Goal: Task Accomplishment & Management: Use online tool/utility

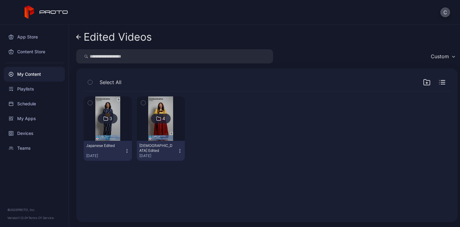
click at [423, 83] on icon "button" at bounding box center [426, 81] width 7 height 7
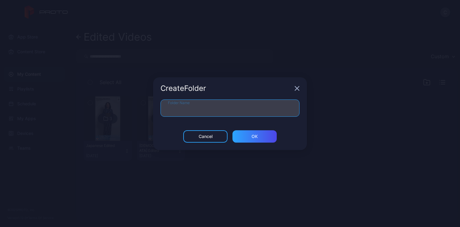
click at [276, 107] on input "Folder Name" at bounding box center [230, 107] width 139 height 17
type input "**********"
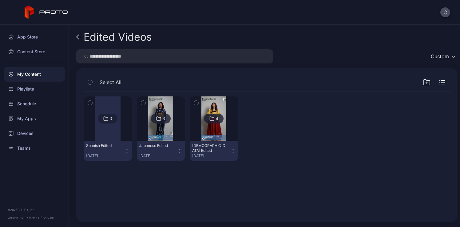
click at [100, 35] on div "Edited Videos" at bounding box center [118, 37] width 68 height 12
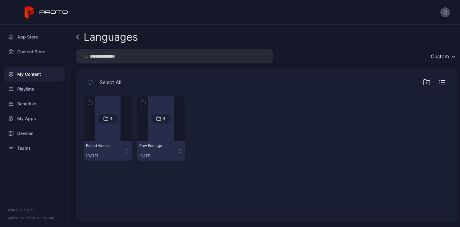
click at [101, 35] on div "Languages" at bounding box center [111, 37] width 54 height 12
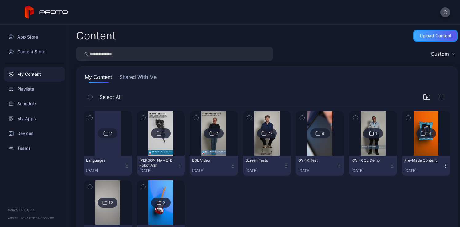
click at [420, 35] on div "Upload Content" at bounding box center [436, 35] width 32 height 5
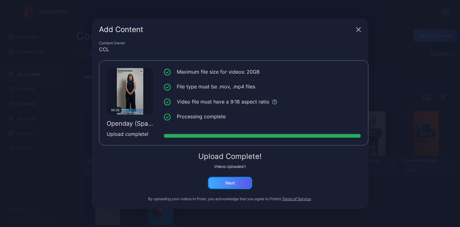
click at [233, 185] on div "Next" at bounding box center [230, 183] width 44 height 12
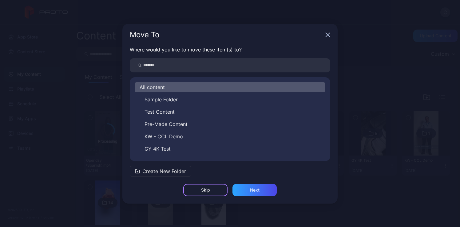
click at [221, 188] on div "Skip" at bounding box center [205, 190] width 44 height 12
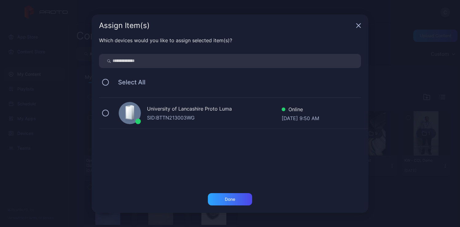
click at [357, 21] on div "Assign Item(s)" at bounding box center [230, 25] width 277 height 22
click at [357, 23] on icon "button" at bounding box center [358, 25] width 5 height 5
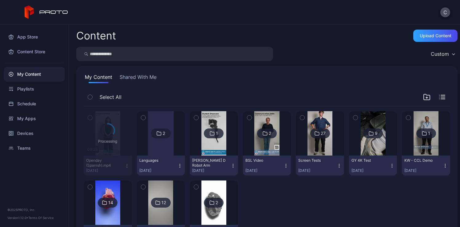
click at [126, 168] on icon "button" at bounding box center [127, 165] width 5 height 5
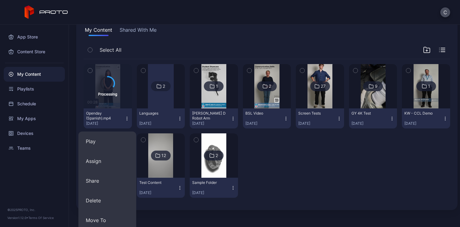
scroll to position [109, 0]
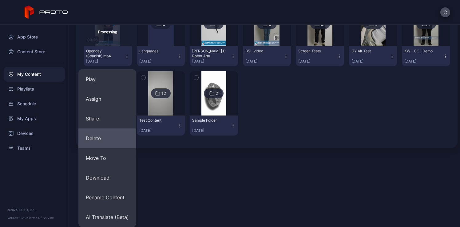
click at [112, 145] on button "Delete" at bounding box center [107, 138] width 58 height 20
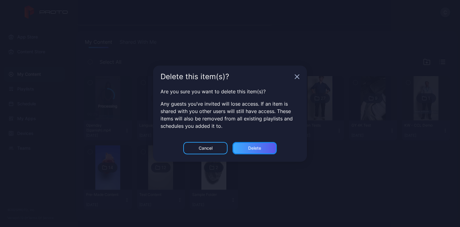
click at [259, 148] on div "Delete" at bounding box center [254, 147] width 13 height 5
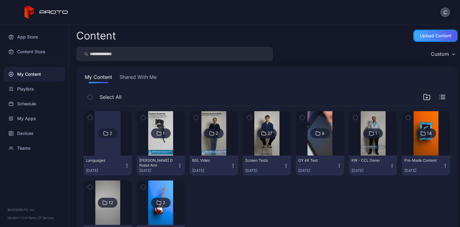
click at [424, 38] on div "Upload Content" at bounding box center [436, 35] width 32 height 5
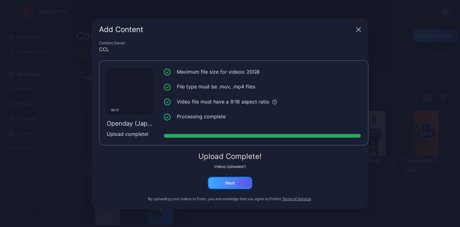
click at [231, 185] on div "Next" at bounding box center [230, 182] width 10 height 5
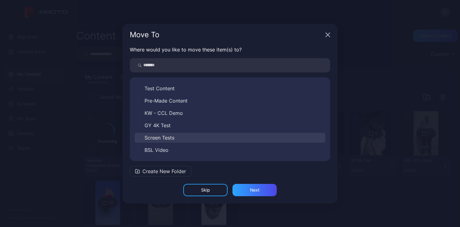
scroll to position [47, 0]
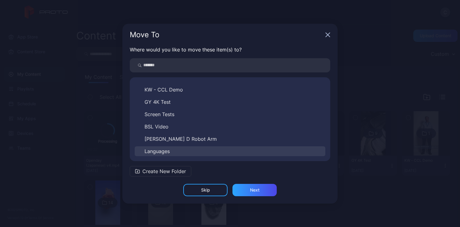
click at [164, 156] on button "Languages" at bounding box center [230, 151] width 191 height 10
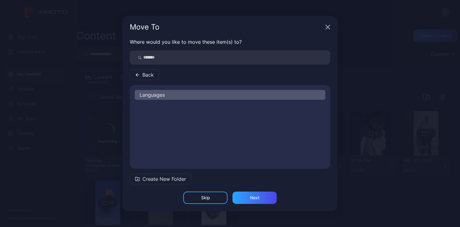
scroll to position [0, 0]
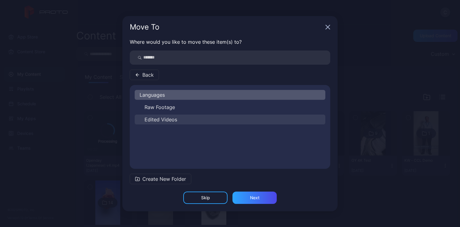
click at [167, 122] on span "Edited Videos" at bounding box center [161, 119] width 33 height 7
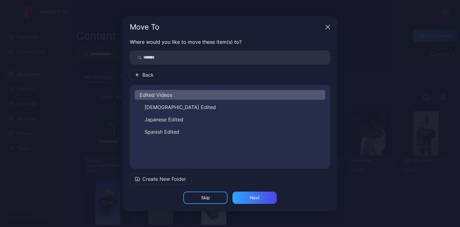
drag, startPoint x: 173, startPoint y: 122, endPoint x: 178, endPoint y: 125, distance: 6.0
click at [173, 122] on span "Japanese Edited" at bounding box center [164, 119] width 39 height 7
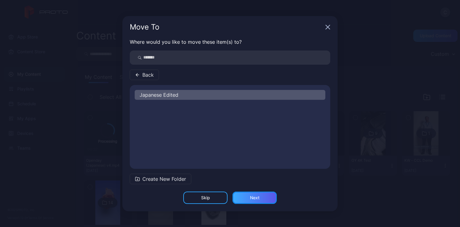
click at [250, 199] on div "Next" at bounding box center [255, 197] width 10 height 5
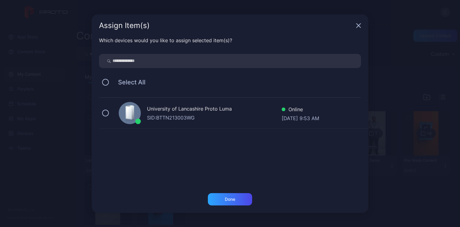
click at [179, 113] on div "University of Lancashire Proto Luma" at bounding box center [214, 109] width 135 height 9
click at [227, 204] on div "Done" at bounding box center [230, 199] width 44 height 12
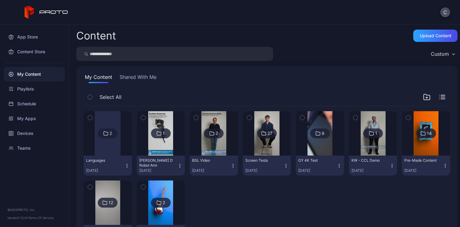
click at [112, 147] on div at bounding box center [108, 133] width 26 height 44
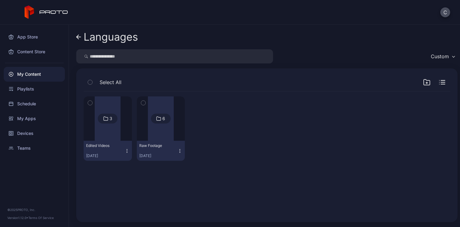
click at [113, 134] on div at bounding box center [108, 118] width 26 height 44
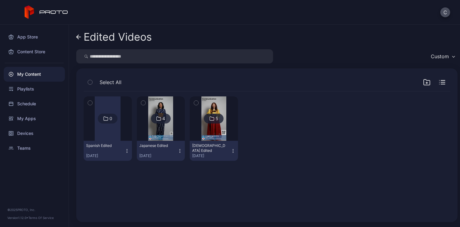
click at [161, 136] on img at bounding box center [160, 118] width 25 height 44
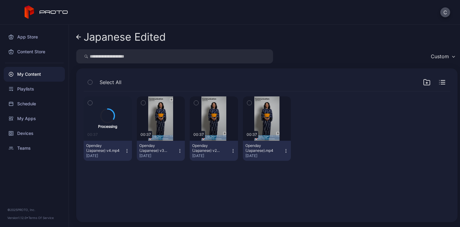
click at [108, 41] on div "Japanese Edited" at bounding box center [125, 37] width 82 height 12
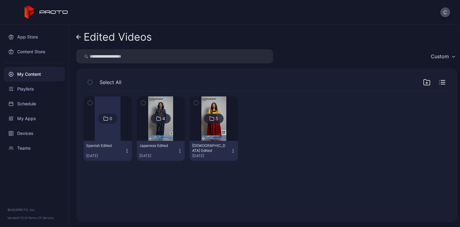
click at [203, 129] on img at bounding box center [213, 118] width 25 height 44
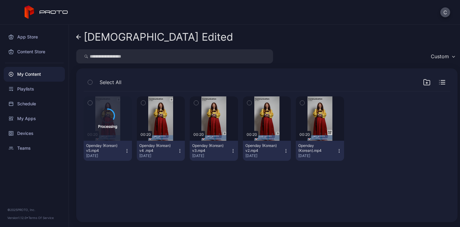
click at [117, 37] on div "[DEMOGRAPHIC_DATA] Edited" at bounding box center [158, 37] width 149 height 12
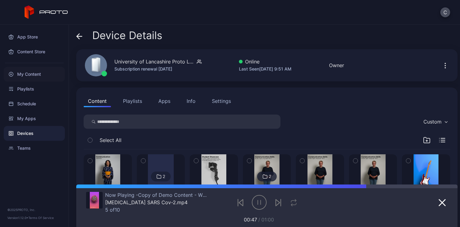
click at [24, 75] on div "My Content" at bounding box center [34, 74] width 61 height 15
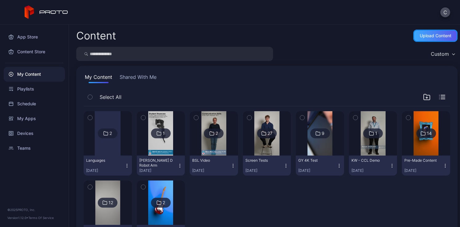
click at [432, 35] on div "Upload Content" at bounding box center [436, 35] width 32 height 5
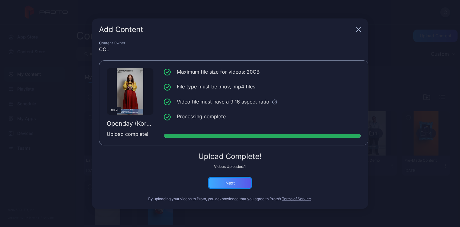
click at [235, 185] on div "Next" at bounding box center [230, 183] width 44 height 12
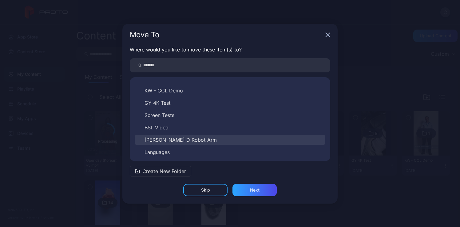
scroll to position [47, 0]
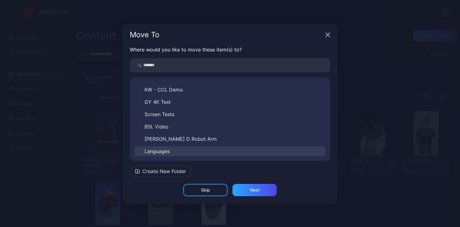
click at [170, 153] on button "Languages" at bounding box center [230, 151] width 191 height 10
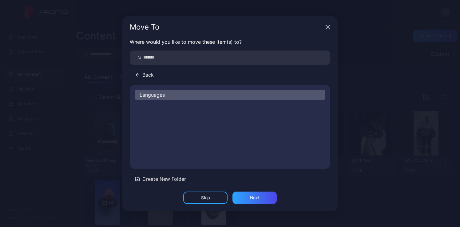
scroll to position [0, 0]
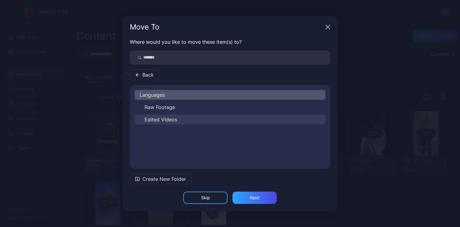
click at [166, 119] on span "Edited Videos" at bounding box center [161, 119] width 33 height 7
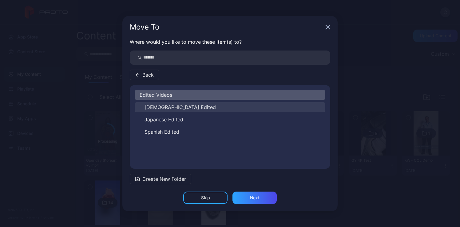
click at [166, 108] on span "[DEMOGRAPHIC_DATA] Edited" at bounding box center [180, 106] width 71 height 7
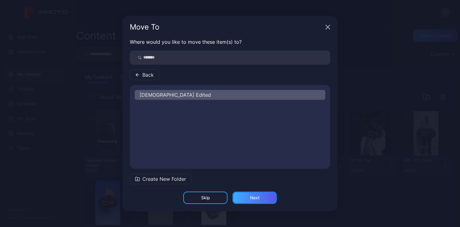
click at [243, 197] on div "Next" at bounding box center [254, 197] width 44 height 12
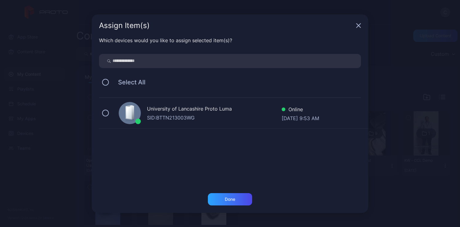
click at [199, 114] on div "SID: BTTN213003WG" at bounding box center [214, 117] width 135 height 7
click at [245, 195] on div "Done" at bounding box center [230, 199] width 44 height 12
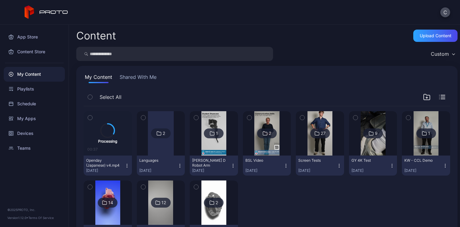
click at [159, 147] on div at bounding box center [161, 133] width 26 height 44
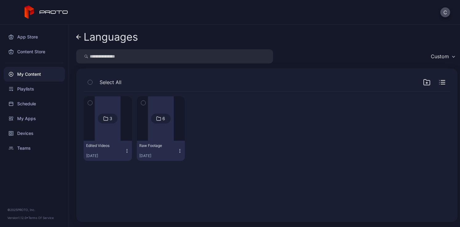
click at [122, 38] on div "Languages" at bounding box center [111, 37] width 54 height 12
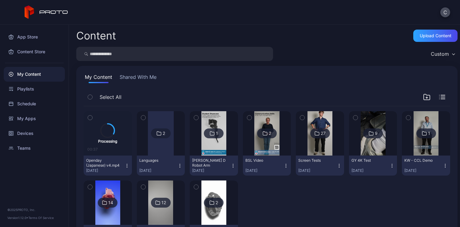
click at [153, 146] on div at bounding box center [161, 133] width 26 height 44
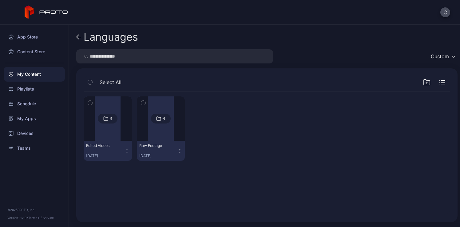
click at [110, 125] on div at bounding box center [108, 118] width 26 height 44
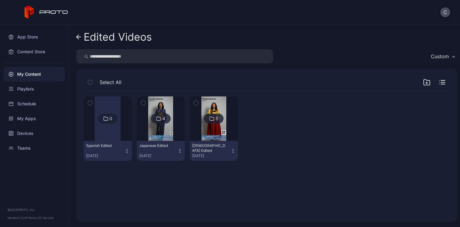
click at [106, 35] on div "Edited Videos" at bounding box center [118, 37] width 68 height 12
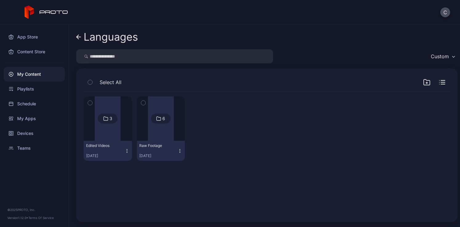
click at [101, 38] on div "Languages" at bounding box center [111, 37] width 54 height 12
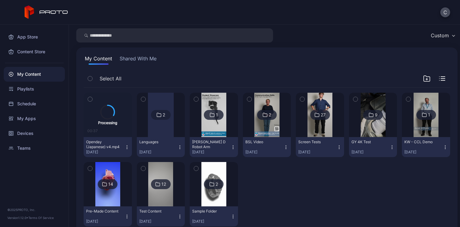
scroll to position [35, 0]
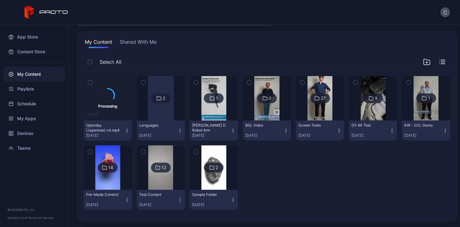
click at [125, 129] on icon "button" at bounding box center [127, 130] width 5 height 5
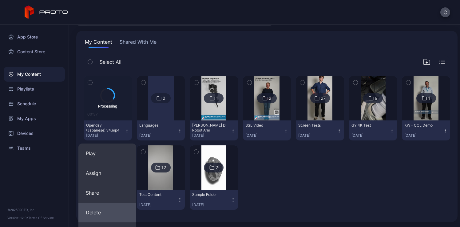
click at [107, 208] on button "Delete" at bounding box center [107, 212] width 58 height 20
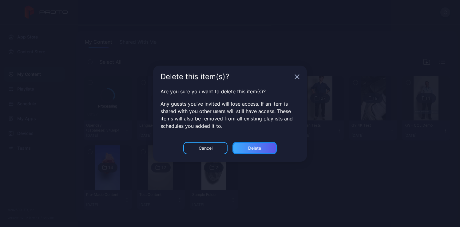
click at [245, 147] on div "Delete" at bounding box center [254, 148] width 44 height 12
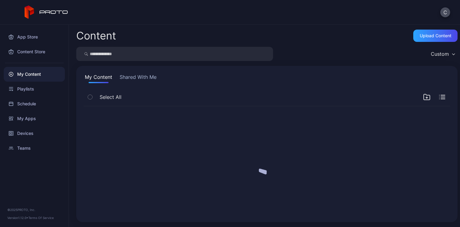
scroll to position [0, 0]
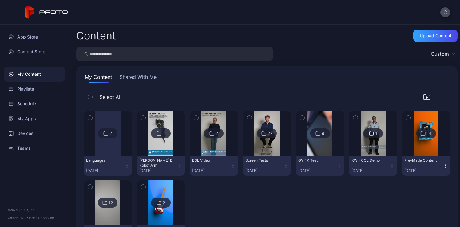
click at [122, 151] on div at bounding box center [107, 133] width 44 height 44
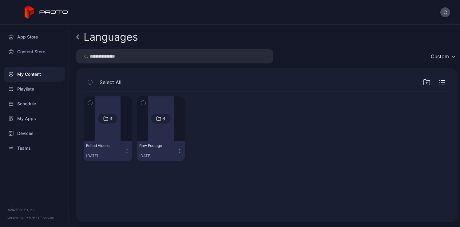
click at [113, 143] on div "Edited Videos" at bounding box center [103, 145] width 34 height 5
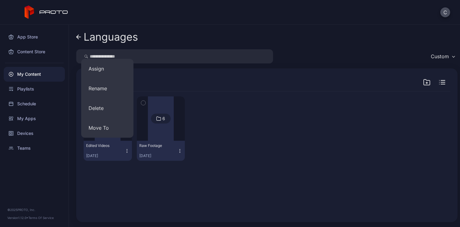
drag, startPoint x: 135, startPoint y: 194, endPoint x: 123, endPoint y: 164, distance: 32.1
click at [135, 194] on div "3 Edited Videos Aug 12, 2025 6 Raw Footage Aug 12, 2025" at bounding box center [267, 152] width 376 height 133
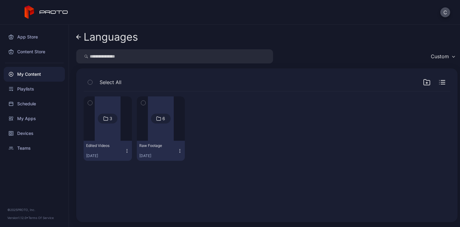
click at [111, 133] on div at bounding box center [108, 118] width 26 height 44
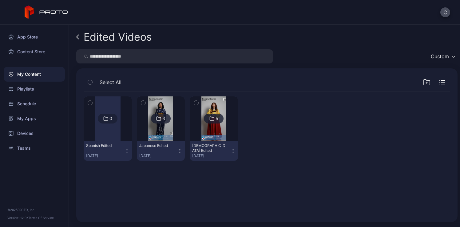
click at [155, 133] on img at bounding box center [160, 118] width 25 height 44
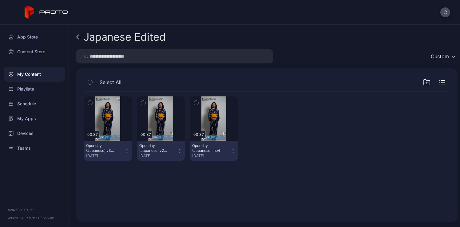
click at [18, 77] on div "My Content" at bounding box center [34, 74] width 61 height 15
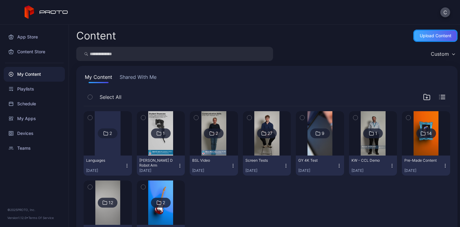
click at [428, 37] on div "Upload Content" at bounding box center [436, 35] width 32 height 5
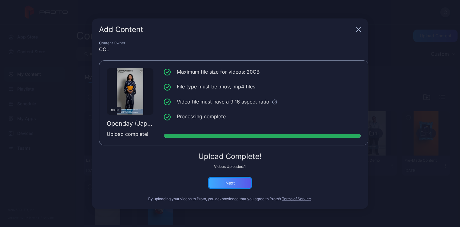
click at [223, 185] on div "Next" at bounding box center [230, 183] width 44 height 12
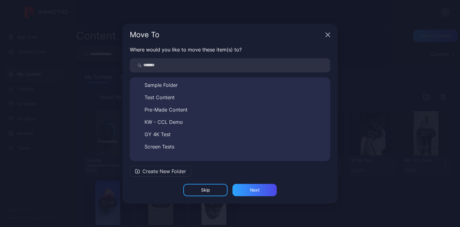
scroll to position [47, 0]
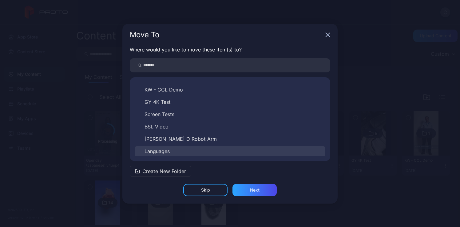
click at [170, 154] on span "Languages" at bounding box center [157, 150] width 25 height 7
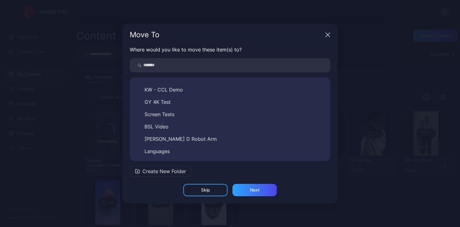
scroll to position [0, 0]
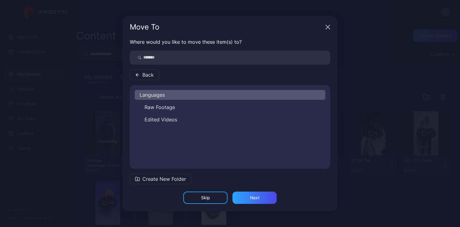
click at [167, 122] on span "Edited Videos" at bounding box center [161, 119] width 33 height 7
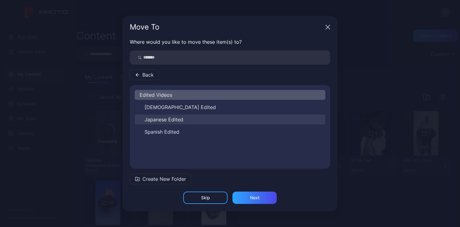
click at [177, 117] on span "Japanese Edited" at bounding box center [164, 119] width 39 height 7
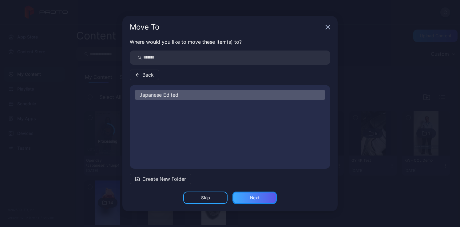
click at [257, 198] on div "Next" at bounding box center [255, 197] width 10 height 5
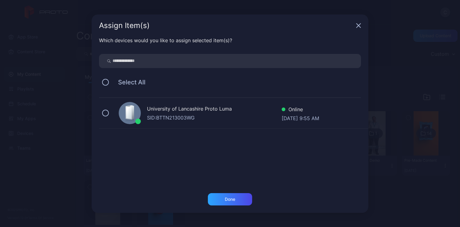
click at [173, 119] on div "SID: BTTN213003WG" at bounding box center [214, 117] width 135 height 7
click at [227, 203] on div "Done" at bounding box center [230, 199] width 44 height 12
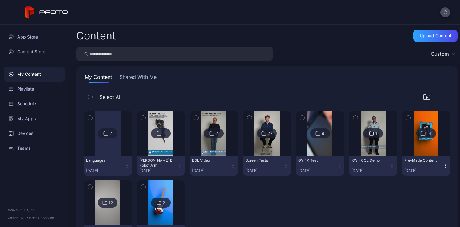
click at [100, 149] on div at bounding box center [108, 133] width 26 height 44
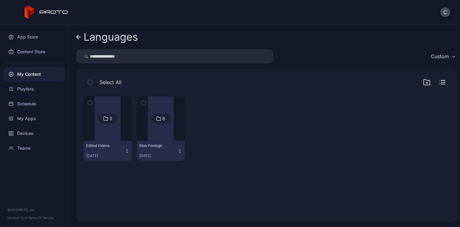
click at [113, 136] on div at bounding box center [108, 118] width 26 height 44
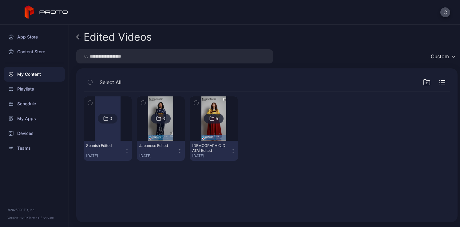
click at [206, 129] on img at bounding box center [213, 118] width 25 height 44
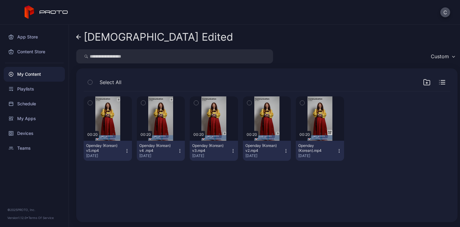
click at [107, 39] on div "[DEMOGRAPHIC_DATA] Edited" at bounding box center [158, 37] width 149 height 12
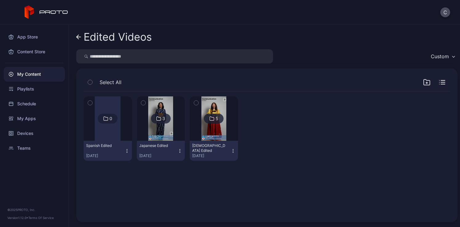
click at [161, 134] on img at bounding box center [160, 118] width 25 height 44
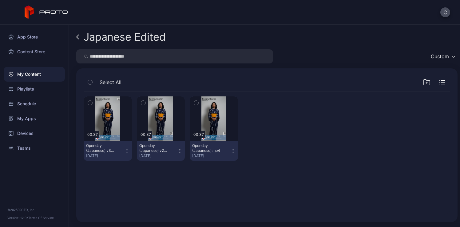
click at [110, 43] on link "Japanese Edited" at bounding box center [120, 37] width 89 height 15
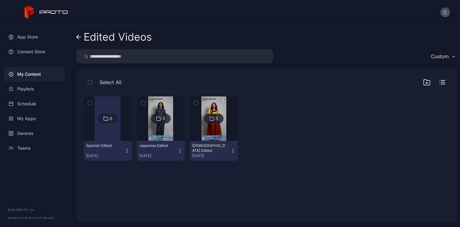
click at [113, 41] on div "Edited Videos" at bounding box center [118, 37] width 68 height 12
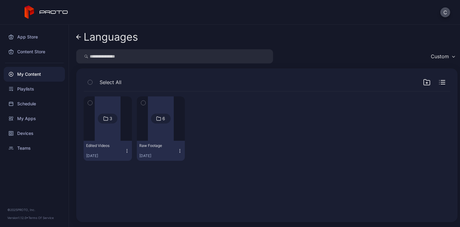
click at [113, 41] on div "Languages" at bounding box center [111, 37] width 54 height 12
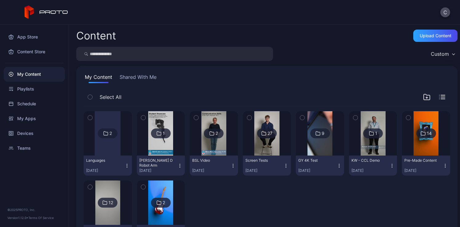
click at [105, 151] on div at bounding box center [108, 133] width 26 height 44
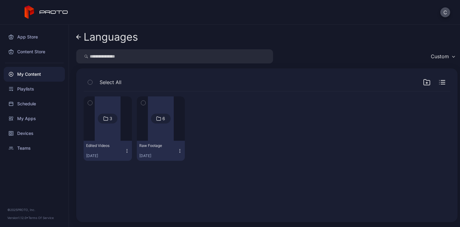
click at [110, 136] on div at bounding box center [108, 118] width 26 height 44
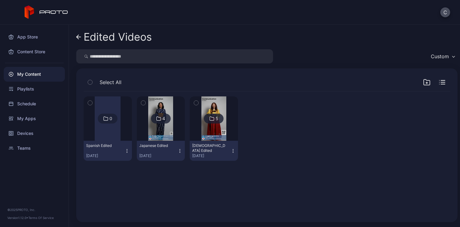
click at [167, 135] on img at bounding box center [160, 118] width 25 height 44
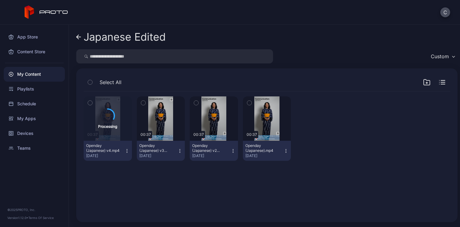
click at [128, 38] on div "Japanese Edited" at bounding box center [125, 37] width 82 height 12
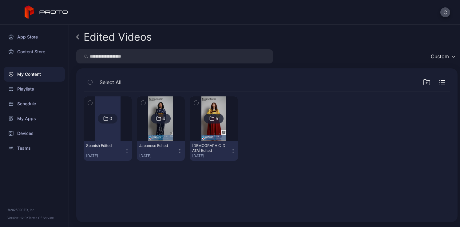
click at [110, 38] on div "Edited Videos" at bounding box center [118, 37] width 68 height 12
